Goal: Find specific page/section

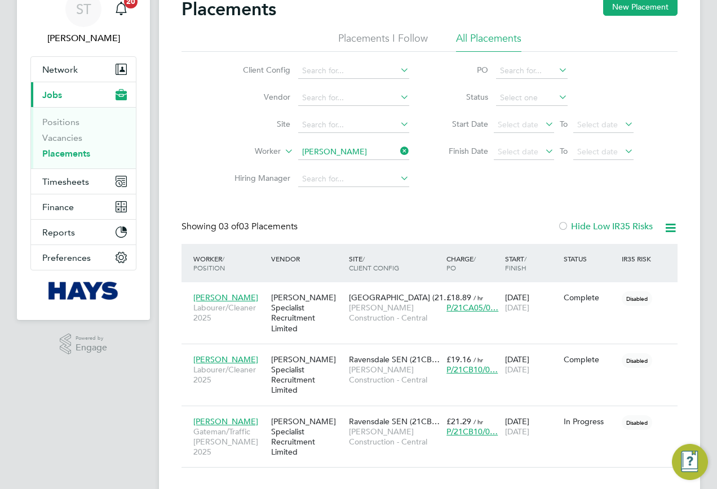
click at [395, 146] on ul "Client Config Vendor Site Worker Dodou Jobe Hiring Manager" at bounding box center [317, 125] width 212 height 135
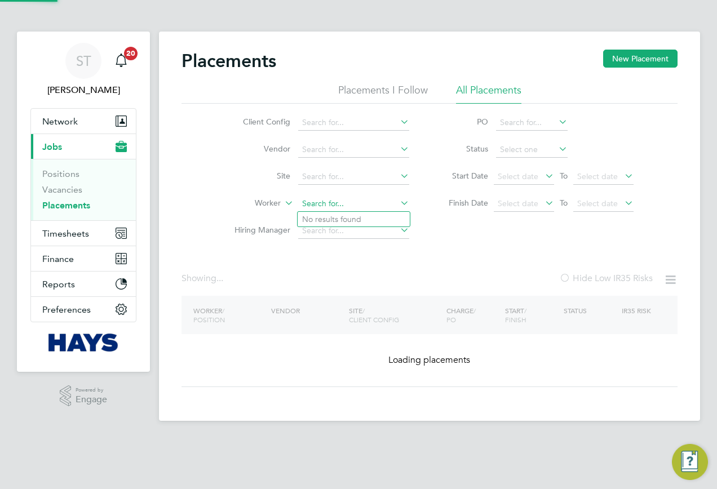
click at [324, 199] on input at bounding box center [353, 204] width 111 height 16
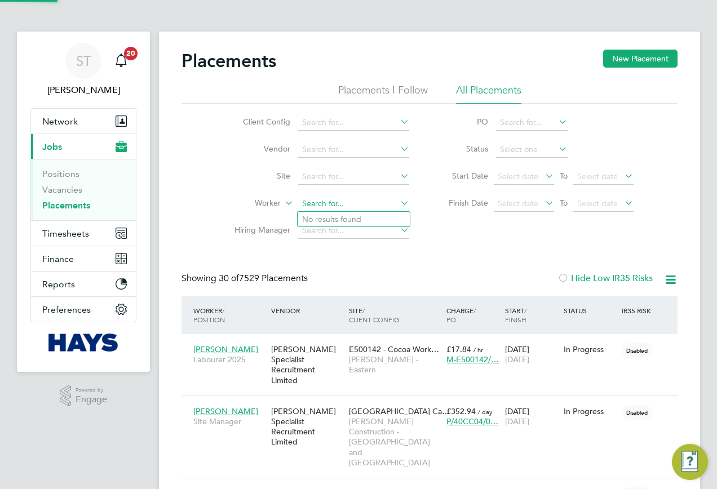
scroll to position [6, 6]
type input "[PERSON_NAME]"
click at [347, 219] on li "Bradley Viv ian" at bounding box center [374, 219] width 153 height 15
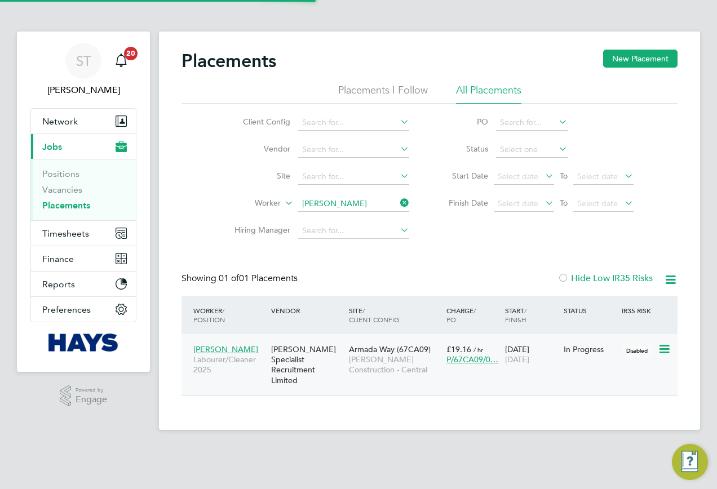
click at [392, 363] on span "[PERSON_NAME] Construction - Central" at bounding box center [395, 365] width 92 height 20
